Goal: Navigation & Orientation: Find specific page/section

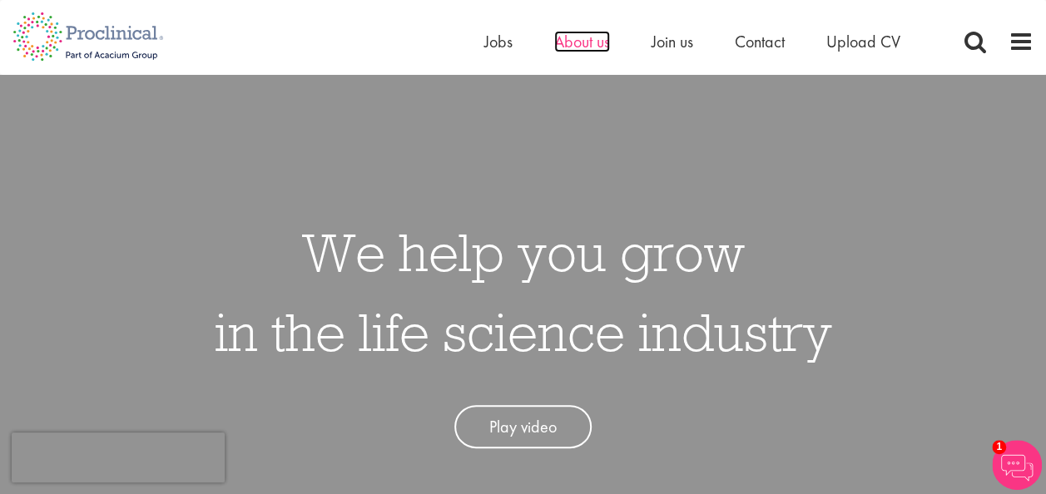
click at [572, 42] on span "About us" at bounding box center [582, 42] width 56 height 22
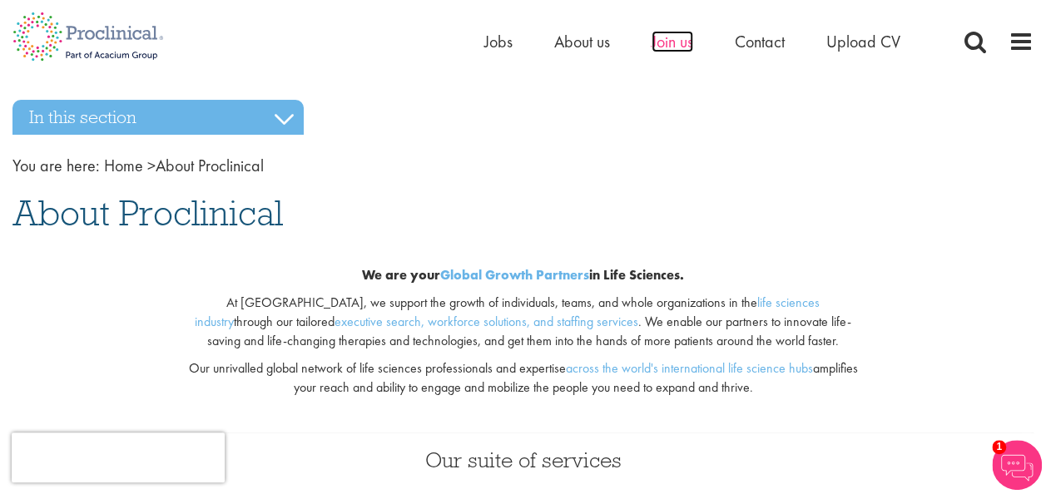
click at [674, 47] on span "Join us" at bounding box center [672, 42] width 42 height 22
